Goal: Task Accomplishment & Management: Use online tool/utility

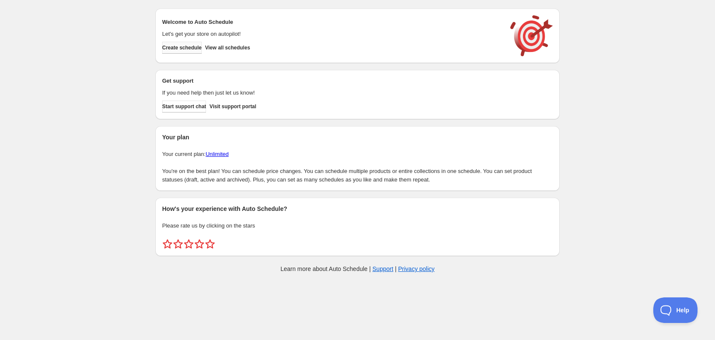
click at [193, 45] on span "Create schedule" at bounding box center [182, 47] width 40 height 7
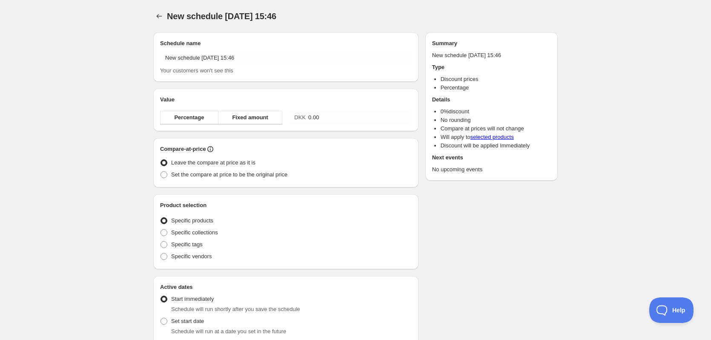
radio input "true"
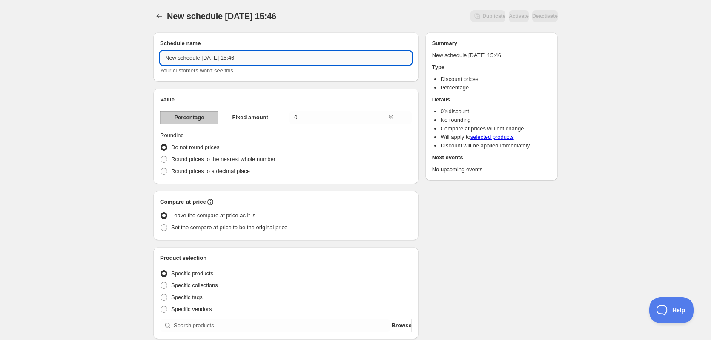
click at [250, 58] on input "New schedule Aug 19 2025 15:46" at bounding box center [285, 58] width 251 height 14
drag, startPoint x: 260, startPoint y: 57, endPoint x: 163, endPoint y: 54, distance: 97.1
click at [163, 54] on input "New schedule Aug 19 2025 15:46" at bounding box center [285, 58] width 251 height 14
type input "KUN I DAG!"
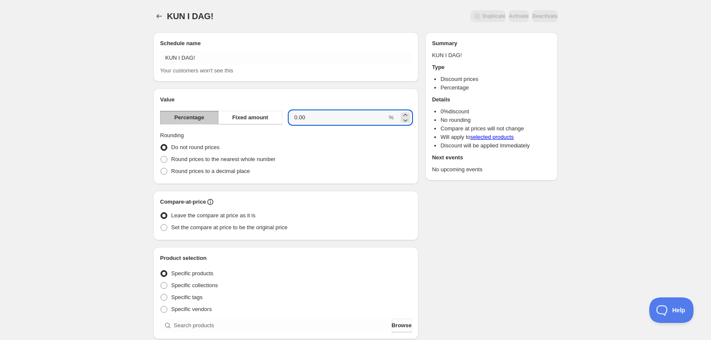
drag, startPoint x: 322, startPoint y: 118, endPoint x: 286, endPoint y: 115, distance: 35.4
click at [286, 115] on div "Percentage Fixed amount 0.00 %" at bounding box center [285, 118] width 251 height 14
type input "25"
click at [454, 214] on div "Schedule name KUN I DAG! Your customers won't see this Value Percentage Fixed a…" at bounding box center [351, 319] width 411 height 587
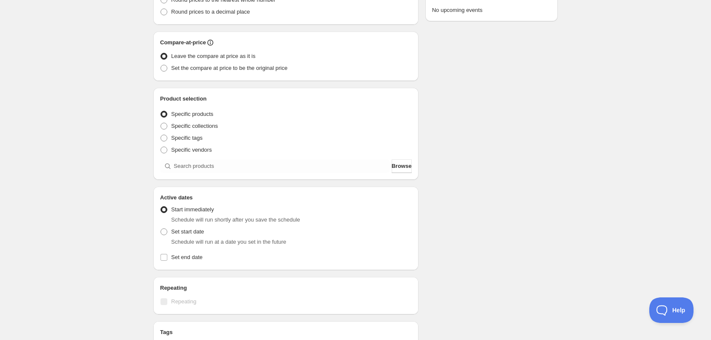
scroll to position [170, 0]
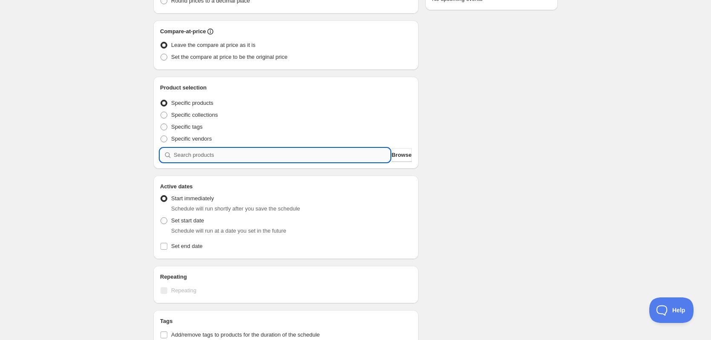
click at [237, 154] on input "search" at bounding box center [282, 155] width 216 height 14
type input "P"
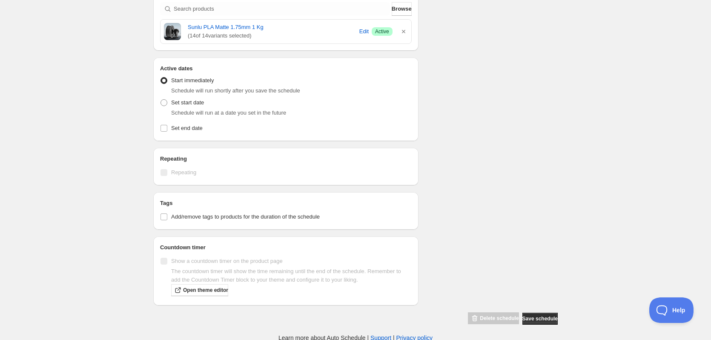
scroll to position [317, 0]
click at [163, 126] on input "Set end date" at bounding box center [163, 126] width 7 height 7
checkbox input "true"
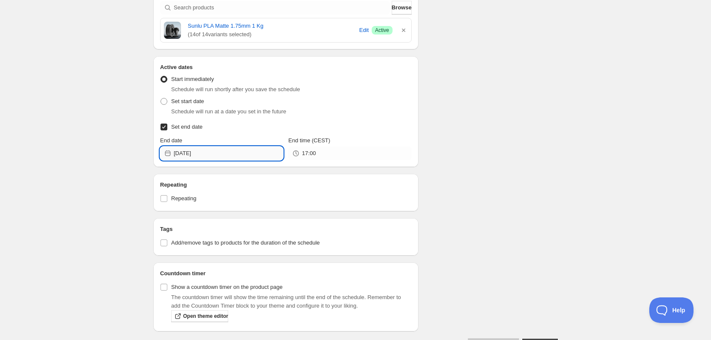
click at [255, 153] on input "2025-08-19" at bounding box center [228, 153] width 109 height 14
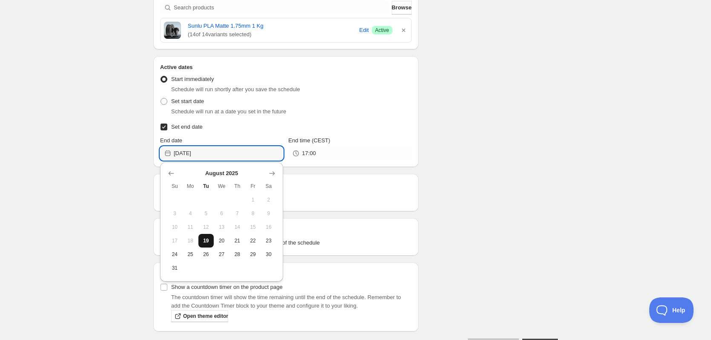
click at [204, 240] on span "19" at bounding box center [206, 240] width 9 height 7
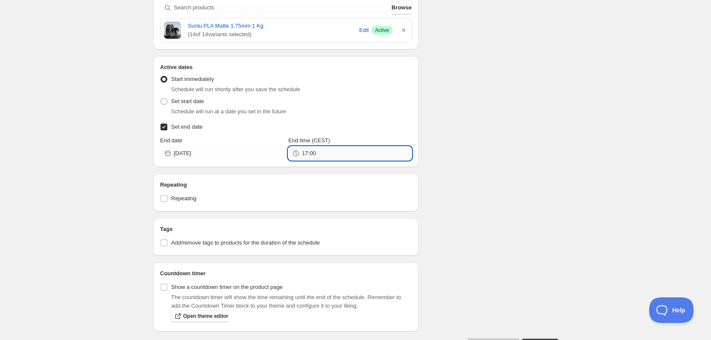
click at [319, 151] on input "17:00" at bounding box center [356, 153] width 109 height 14
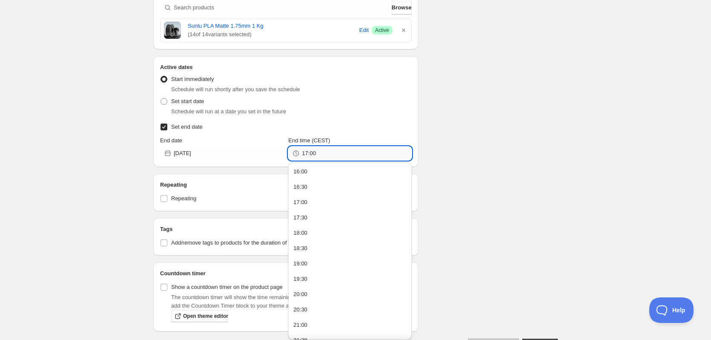
click at [319, 151] on input "17:00" at bounding box center [356, 153] width 109 height 14
type input "23:59"
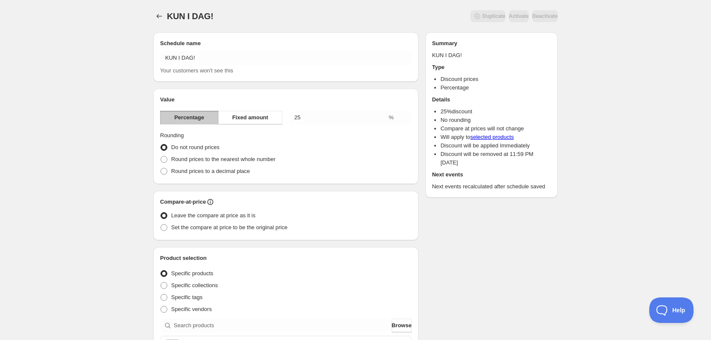
click at [478, 126] on body "KUN I DAG!. This page is ready KUN I DAG! Duplicate Activate Deactivate More ac…" at bounding box center [355, 170] width 711 height 340
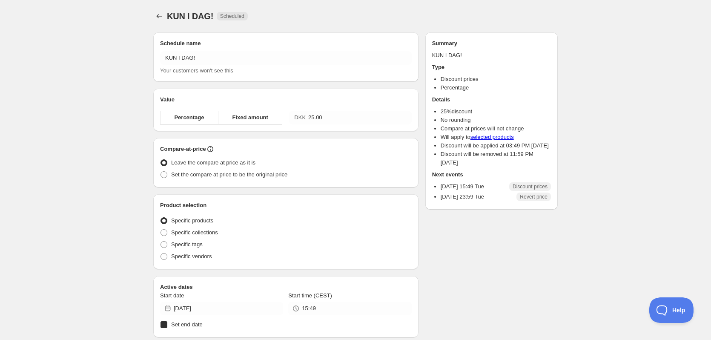
radio input "true"
checkbox input "true"
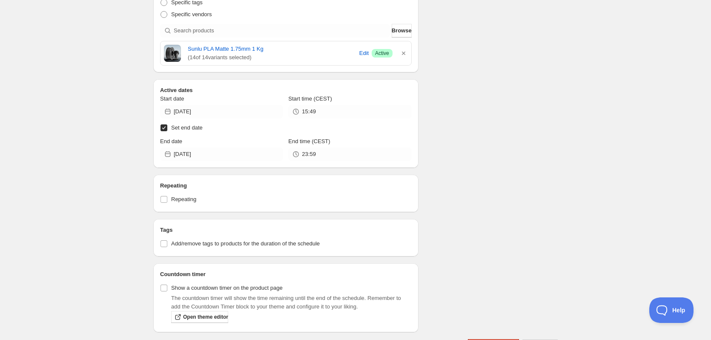
scroll to position [298, 0]
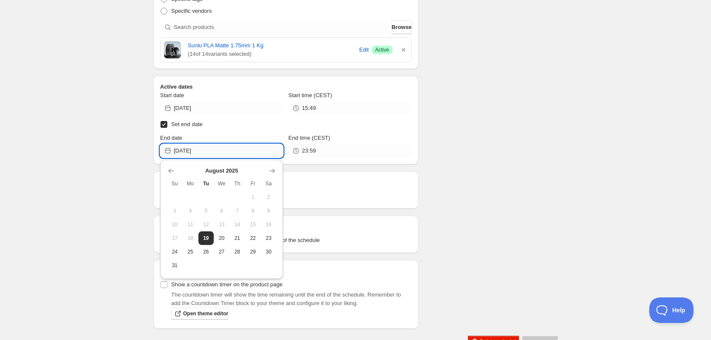
click at [246, 153] on input "2025-08-19" at bounding box center [228, 151] width 109 height 14
click at [496, 130] on div "Schedule name KUN I DAG! Your customers won't see this Value Percentage Fixed a…" at bounding box center [351, 38] width 411 height 620
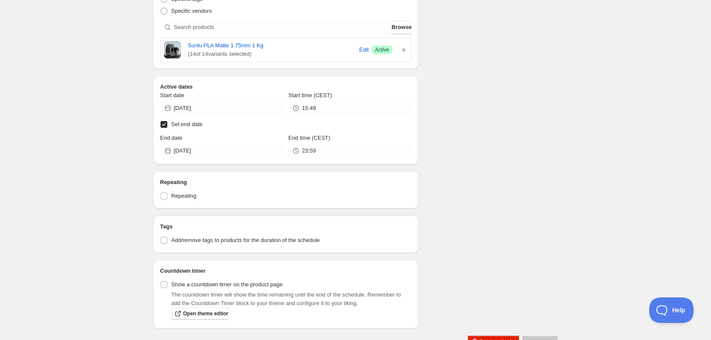
scroll to position [323, 0]
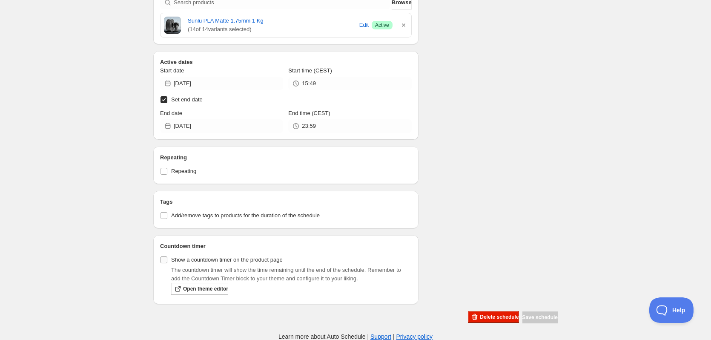
click at [163, 258] on input "Show a countdown timer on the product page" at bounding box center [163, 259] width 7 height 7
checkbox input "true"
click at [206, 288] on span "Open theme editor" at bounding box center [205, 288] width 45 height 7
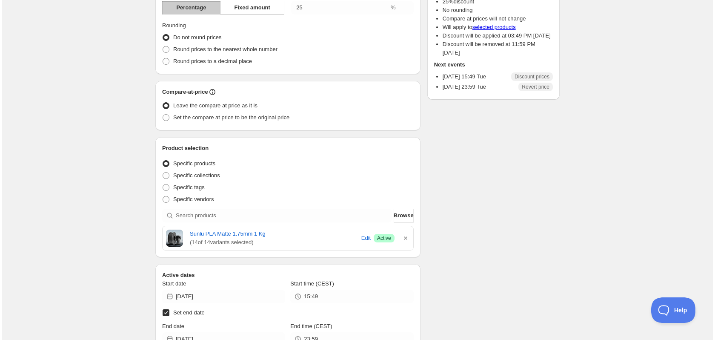
scroll to position [0, 0]
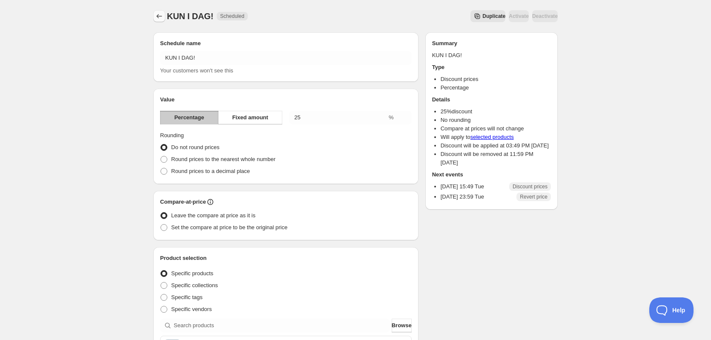
click at [161, 14] on icon "Schedules" at bounding box center [159, 16] width 9 height 9
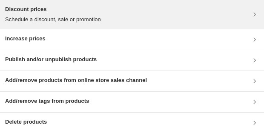
click at [149, 11] on div "Discount prices Schedule a discount, sale or promotion" at bounding box center [132, 14] width 254 height 19
